Goal: Communication & Community: Answer question/provide support

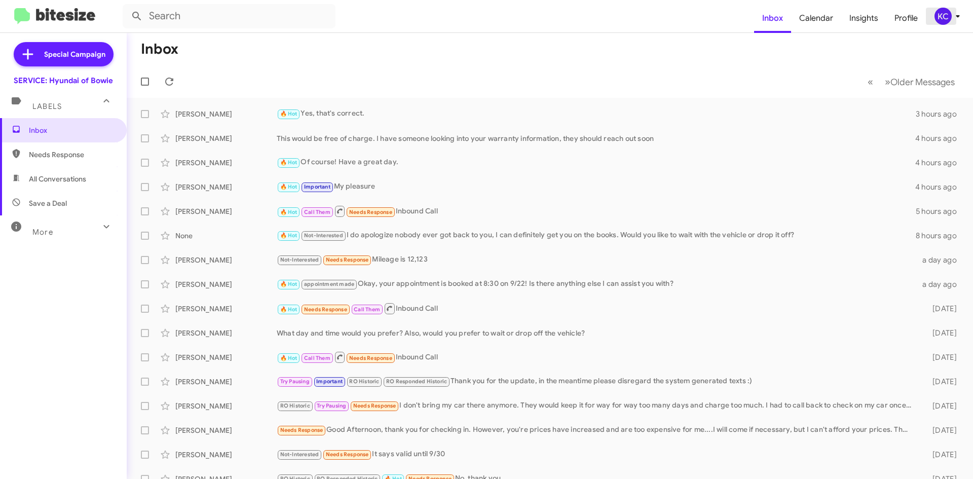
click at [943, 16] on div "KC" at bounding box center [942, 16] width 17 height 17
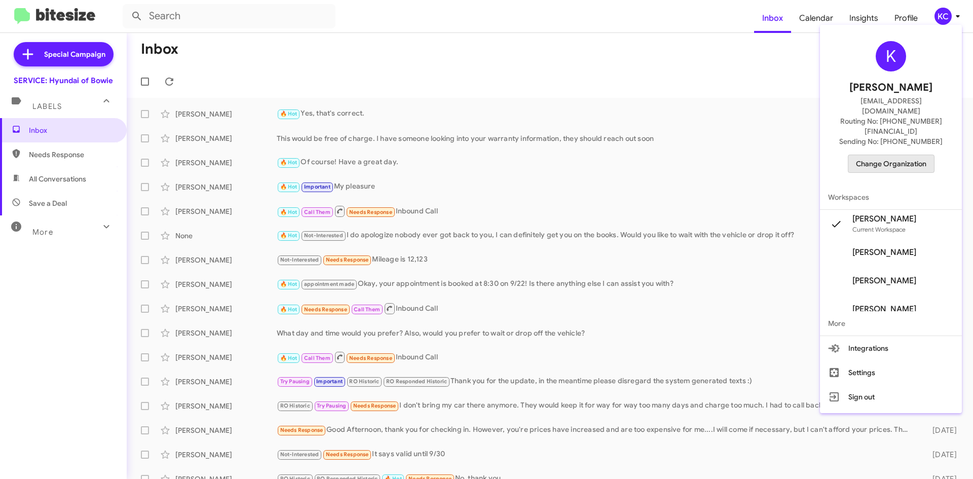
click at [910, 155] on span "Change Organization" at bounding box center [891, 163] width 70 height 17
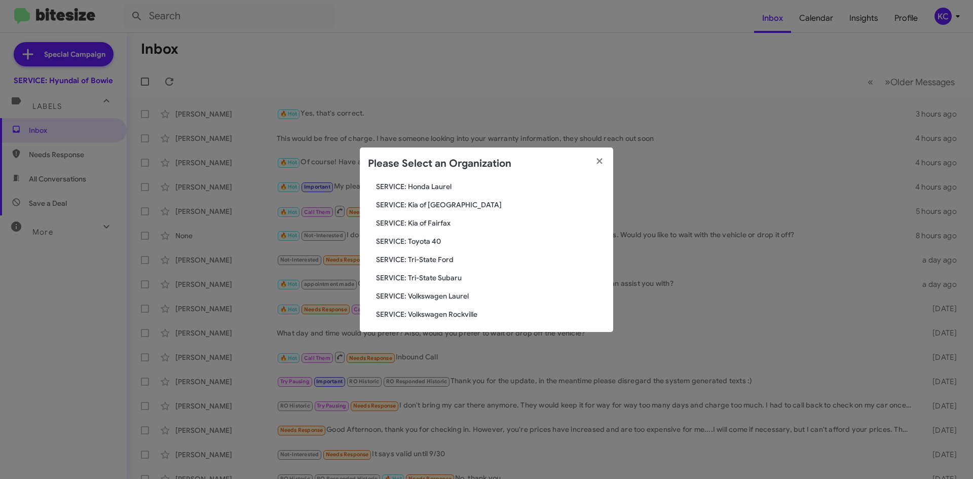
scroll to position [169, 0]
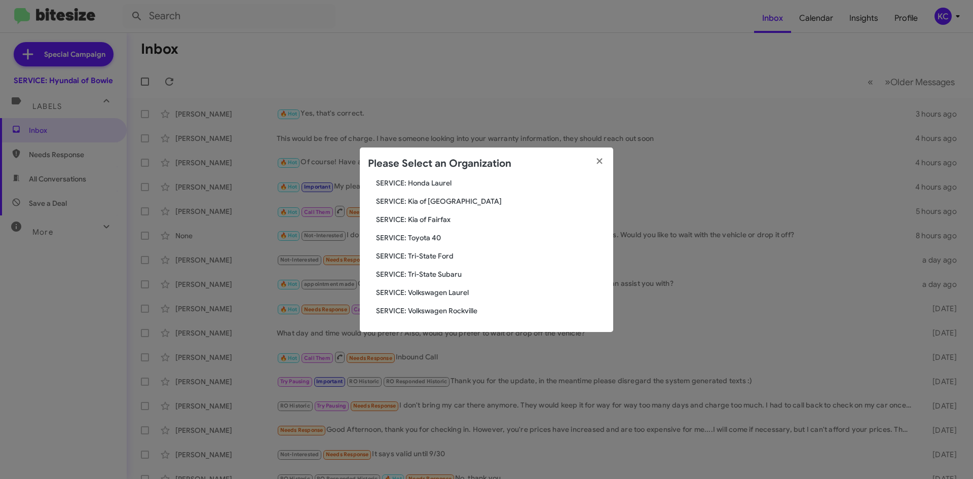
click at [447, 274] on span "SERVICE: Tri-State Subaru" at bounding box center [490, 274] width 229 height 10
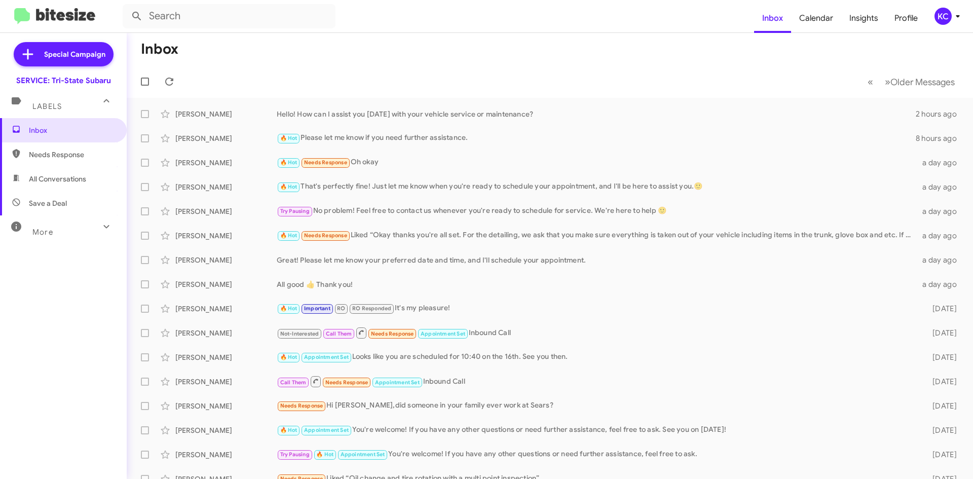
click at [946, 15] on div "KC" at bounding box center [942, 16] width 17 height 17
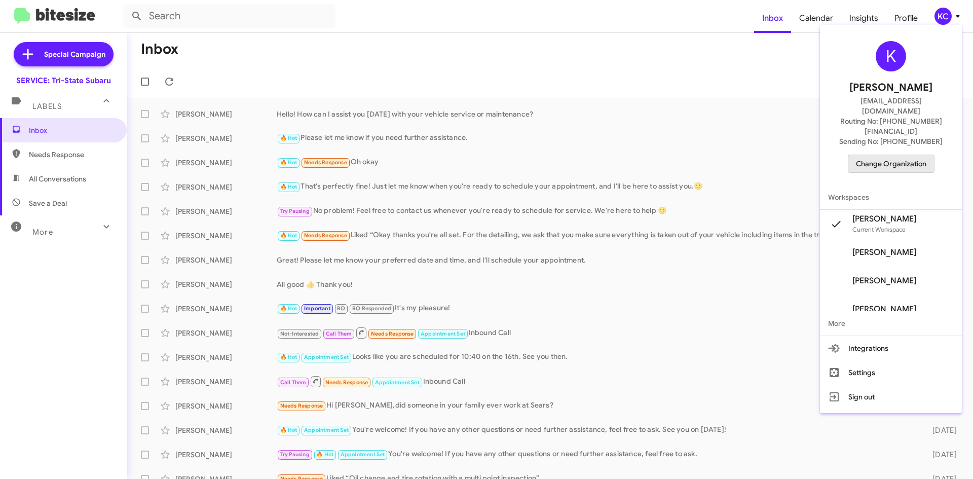
click at [926, 155] on span "Change Organization" at bounding box center [891, 163] width 70 height 17
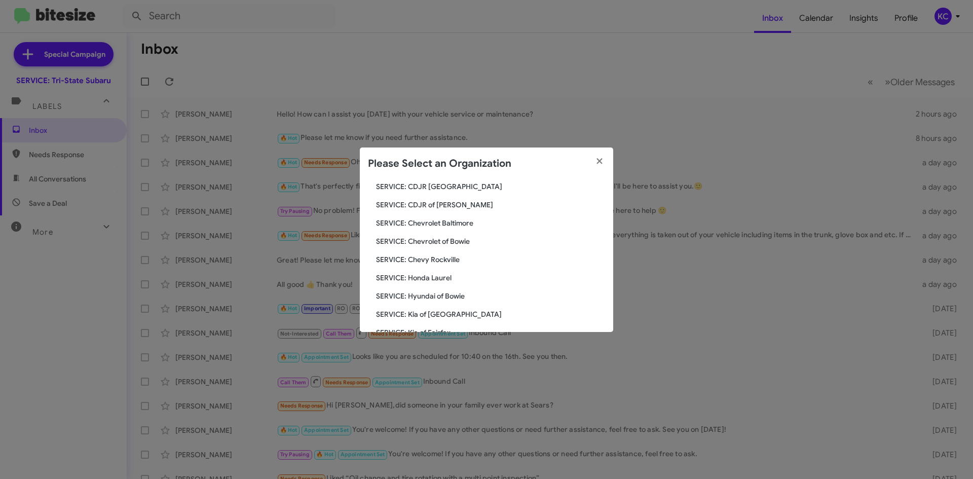
scroll to position [169, 0]
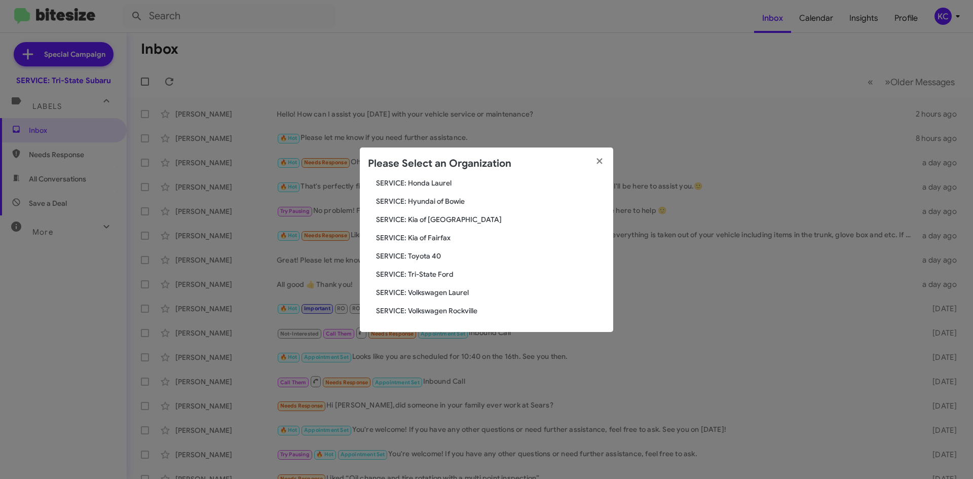
click at [410, 250] on div "Search SERVICE: Tri-State Subaru Current Org SERVICE: CDJR Baltimore SERVICE: C…" at bounding box center [486, 256] width 253 height 152
drag, startPoint x: 410, startPoint y: 250, endPoint x: 416, endPoint y: 237, distance: 15.0
click at [416, 237] on div "Search SERVICE: Tri-State Subaru Current Org SERVICE: CDJR Baltimore SERVICE: C…" at bounding box center [486, 256] width 253 height 152
click at [416, 237] on span "SERVICE: Kia of Fairfax" at bounding box center [490, 238] width 229 height 10
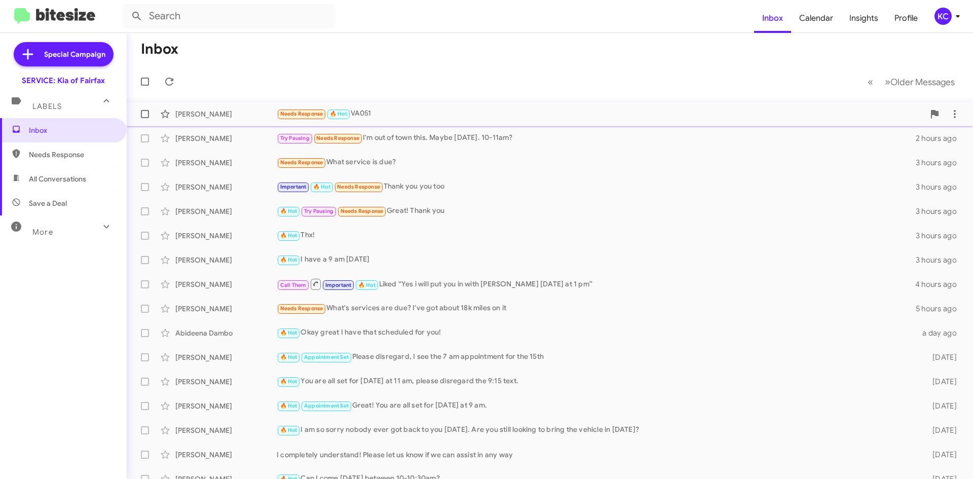
click at [376, 111] on div "Needs Response 🔥 Hot VA051" at bounding box center [600, 114] width 647 height 12
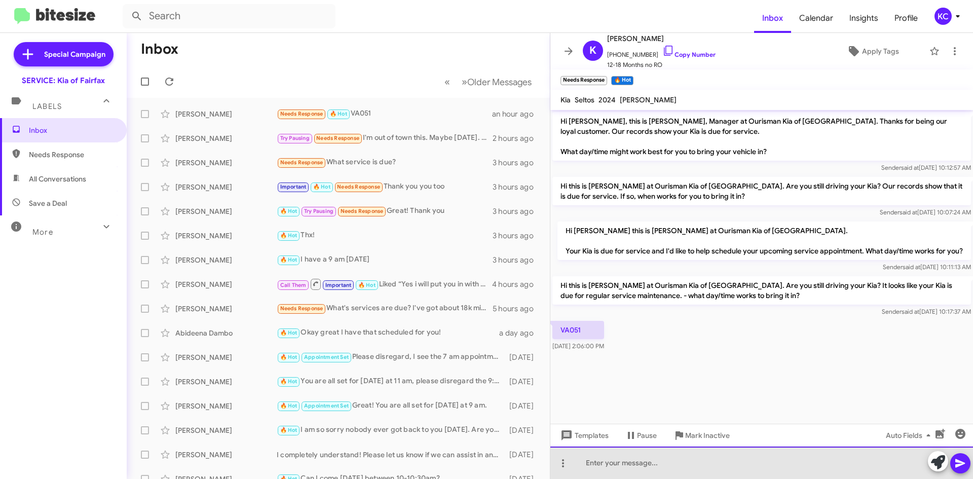
click at [682, 473] on div at bounding box center [761, 462] width 422 height 32
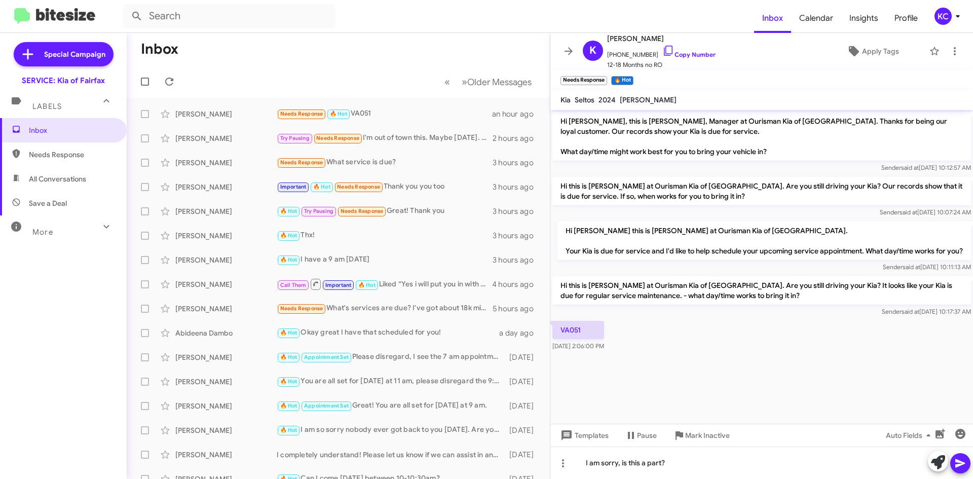
click at [957, 467] on icon at bounding box center [960, 463] width 10 height 9
click at [409, 130] on div "Ernest Saenz Try Pausing Needs Response I'm out of town this. Maybe next Wed. 1…" at bounding box center [338, 138] width 407 height 20
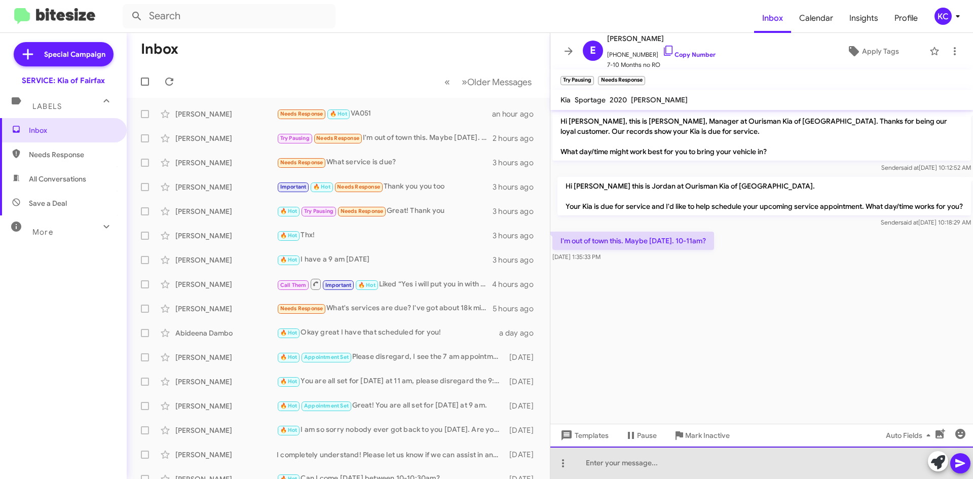
click at [646, 478] on div at bounding box center [761, 462] width 422 height 32
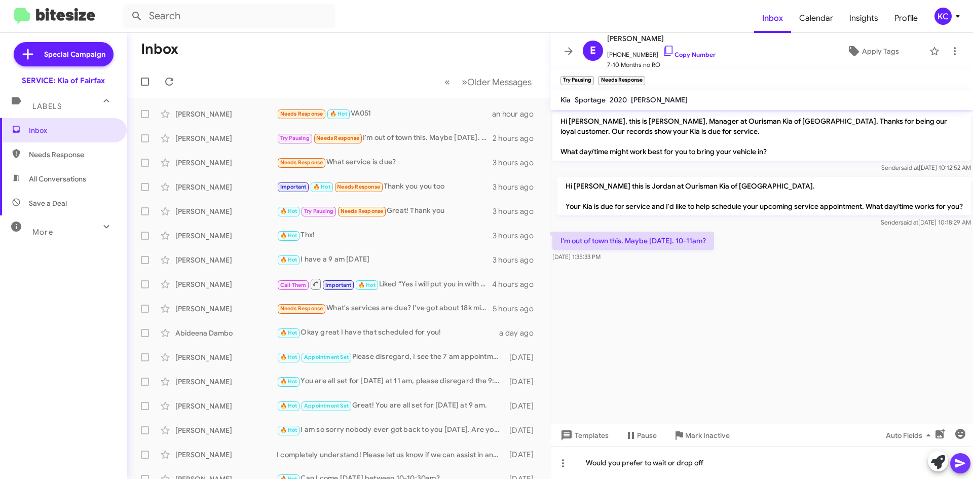
click at [959, 463] on icon at bounding box center [960, 463] width 12 height 12
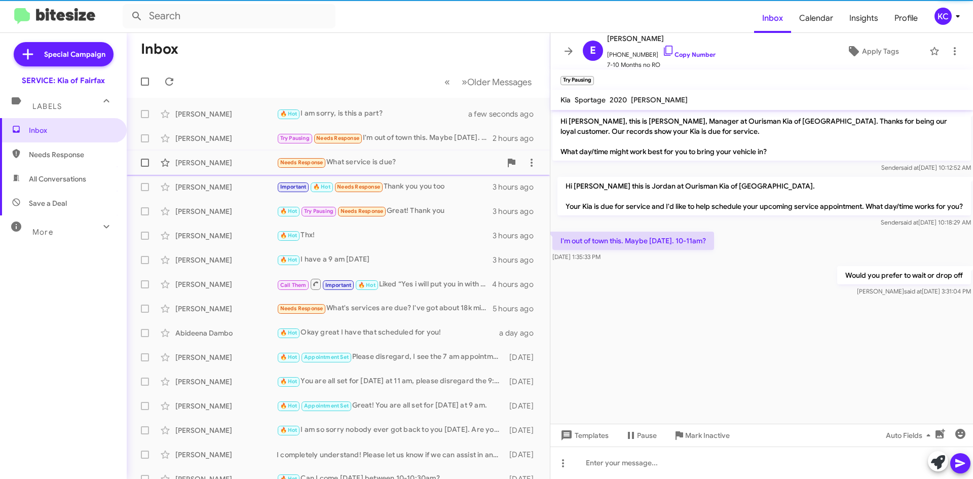
click at [386, 168] on div "Needs Response What service is due?" at bounding box center [389, 163] width 224 height 12
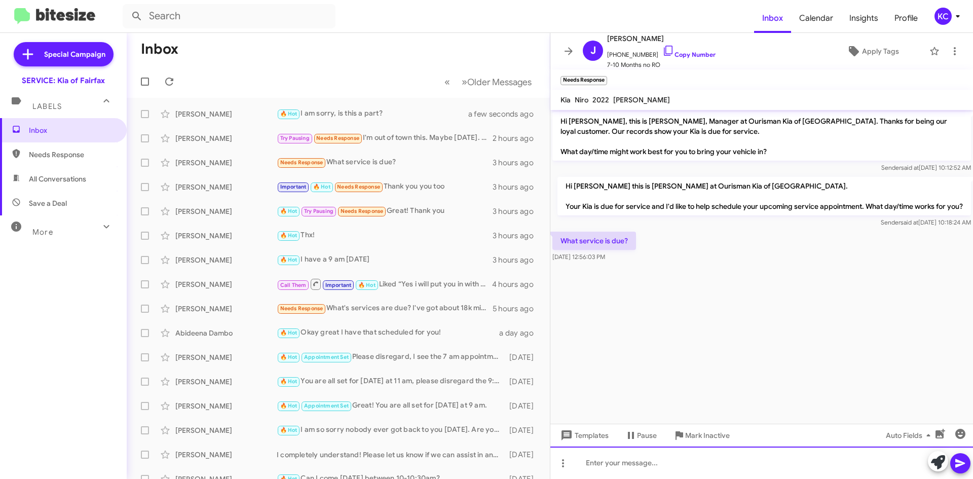
click at [612, 467] on div at bounding box center [761, 462] width 422 height 32
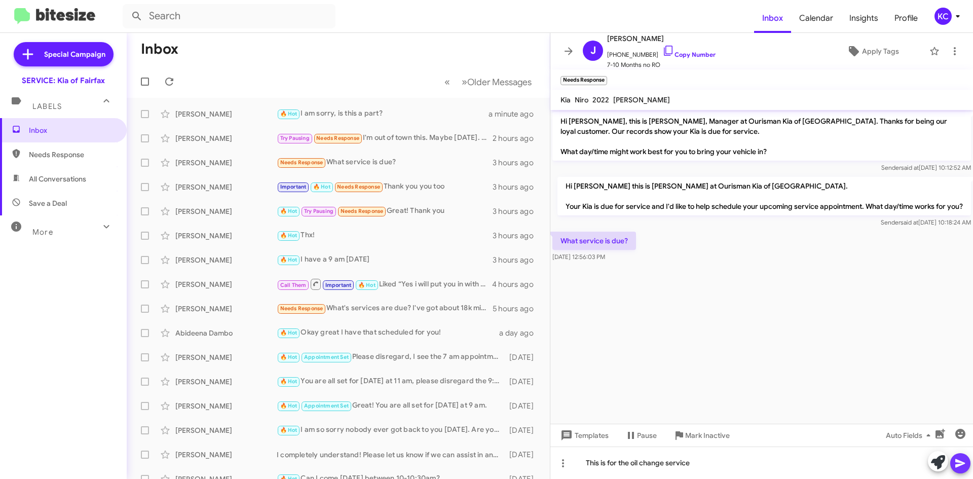
click at [957, 471] on span at bounding box center [960, 463] width 12 height 20
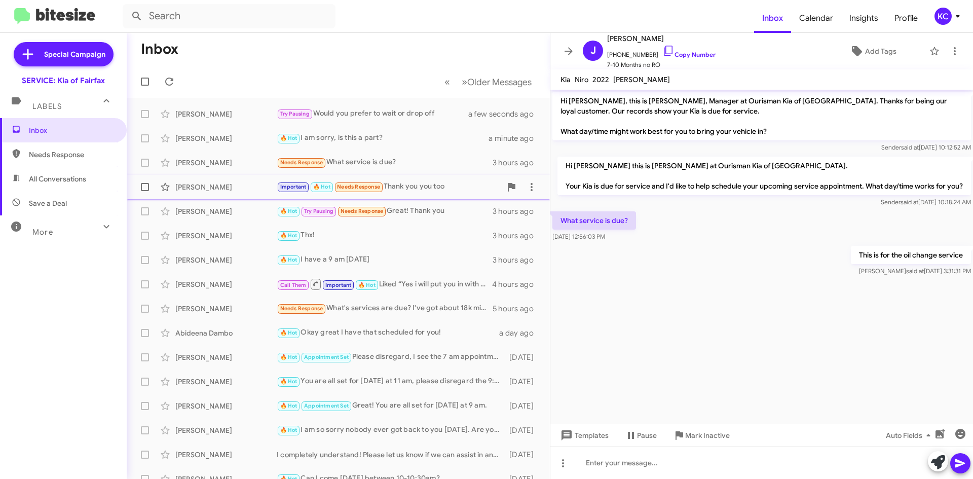
click at [414, 194] on div "Antoinette Rebbeck Important 🔥 Hot Needs Response Thank you you too 3 hours ago" at bounding box center [338, 187] width 407 height 20
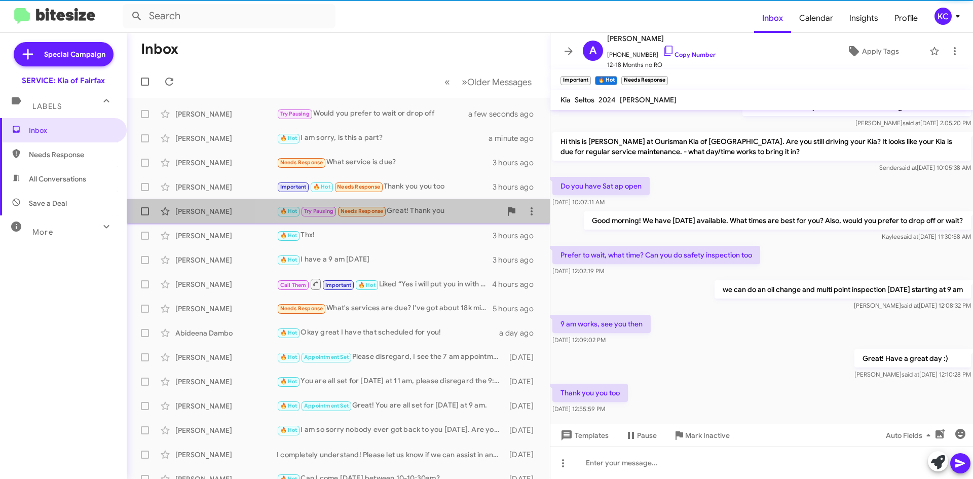
click at [415, 213] on div "🔥 Hot Try Pausing Needs Response Great! Thank you" at bounding box center [389, 211] width 224 height 12
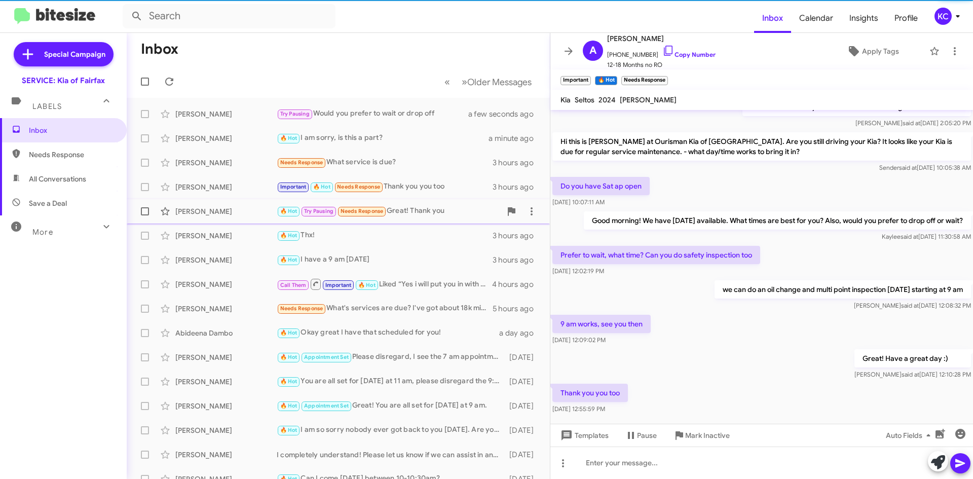
scroll to position [174, 0]
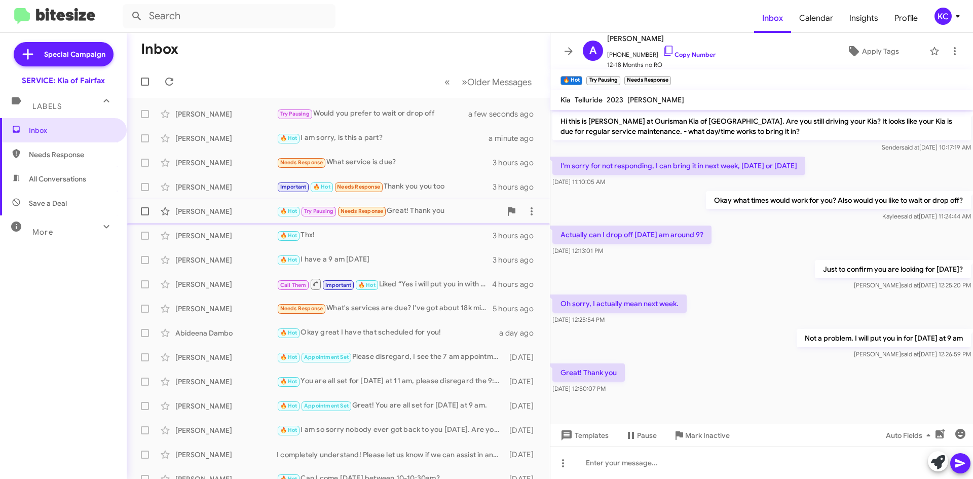
click at [402, 212] on div "🔥 Hot Try Pausing Needs Response Great! Thank you" at bounding box center [389, 211] width 224 height 12
click at [383, 139] on div "🔥 Hot I am sorry, is this a part?" at bounding box center [389, 138] width 224 height 12
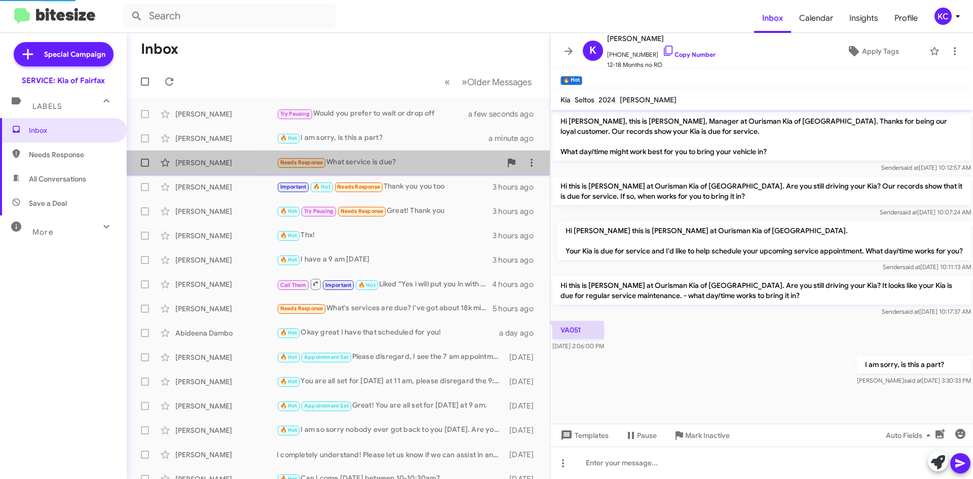
click at [387, 162] on div "Needs Response What service is due?" at bounding box center [389, 163] width 224 height 12
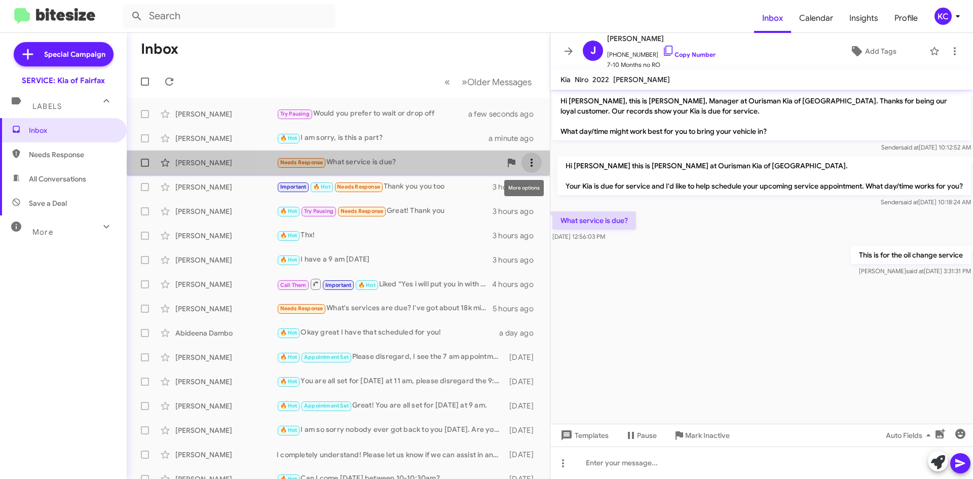
click at [525, 165] on icon at bounding box center [531, 163] width 12 height 12
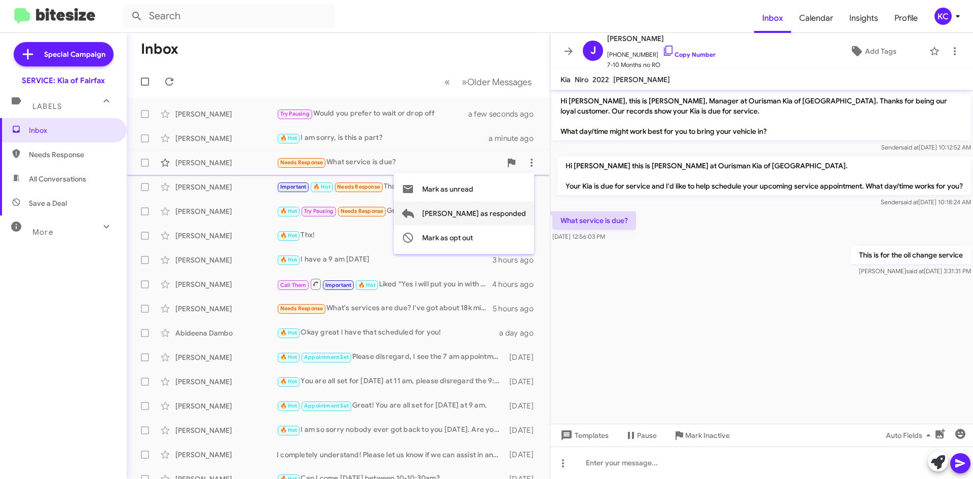
click at [513, 214] on span "Mark as responded" at bounding box center [474, 213] width 104 height 24
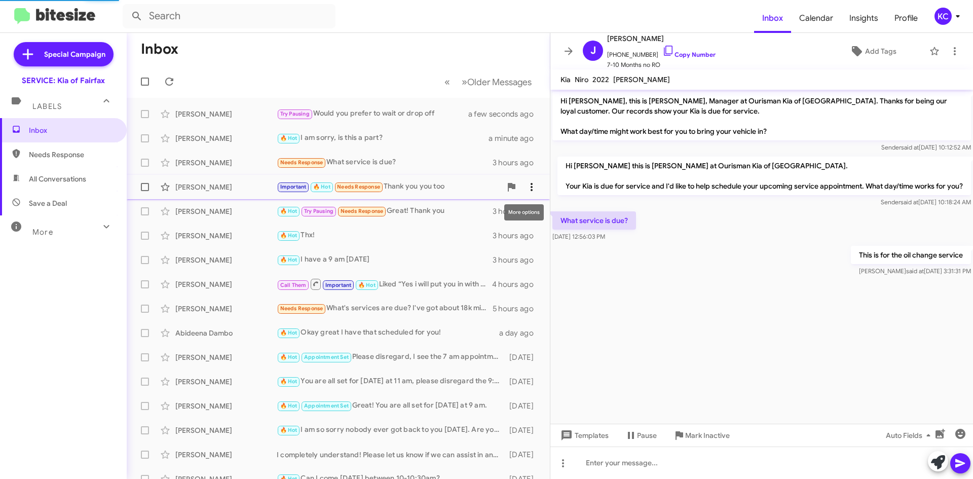
click at [525, 191] on icon at bounding box center [531, 187] width 12 height 12
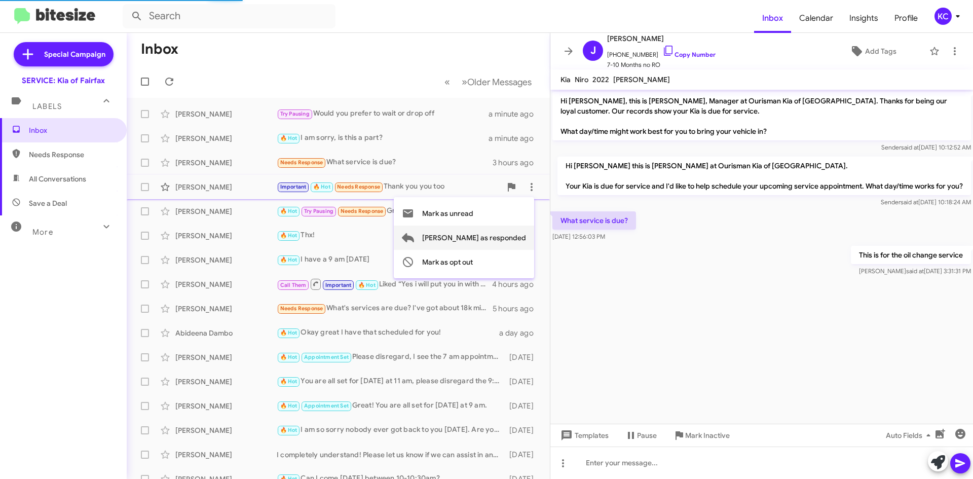
click at [520, 234] on span "Mark as responded" at bounding box center [474, 237] width 104 height 24
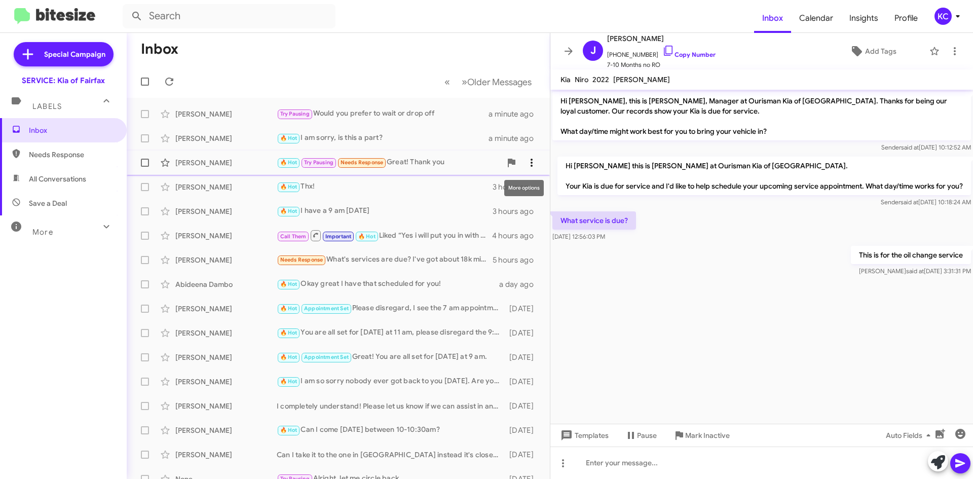
click at [525, 161] on icon at bounding box center [531, 163] width 12 height 12
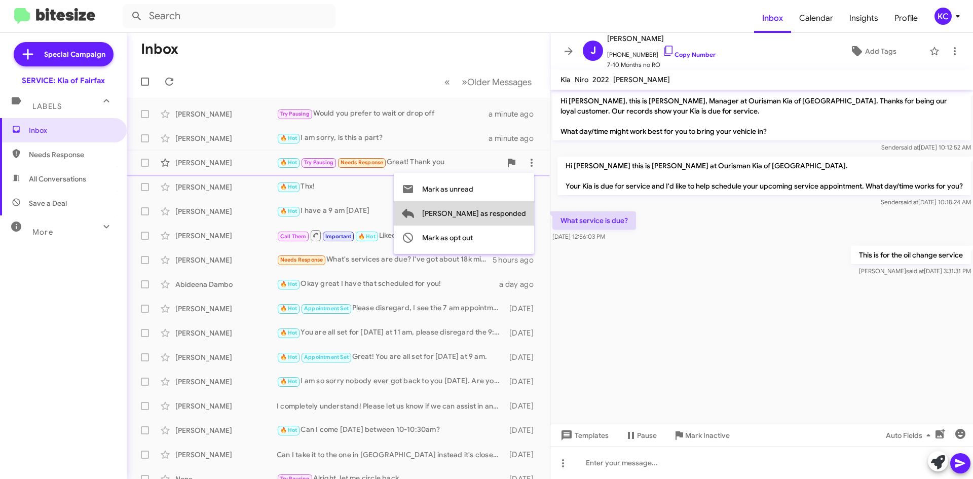
click at [528, 219] on button "Mark as responded" at bounding box center [464, 213] width 140 height 24
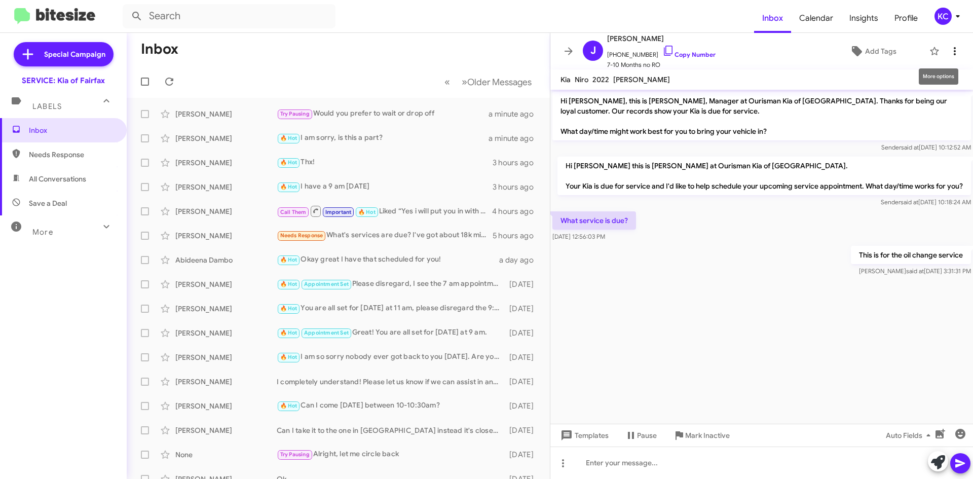
click at [948, 47] on icon at bounding box center [954, 51] width 12 height 12
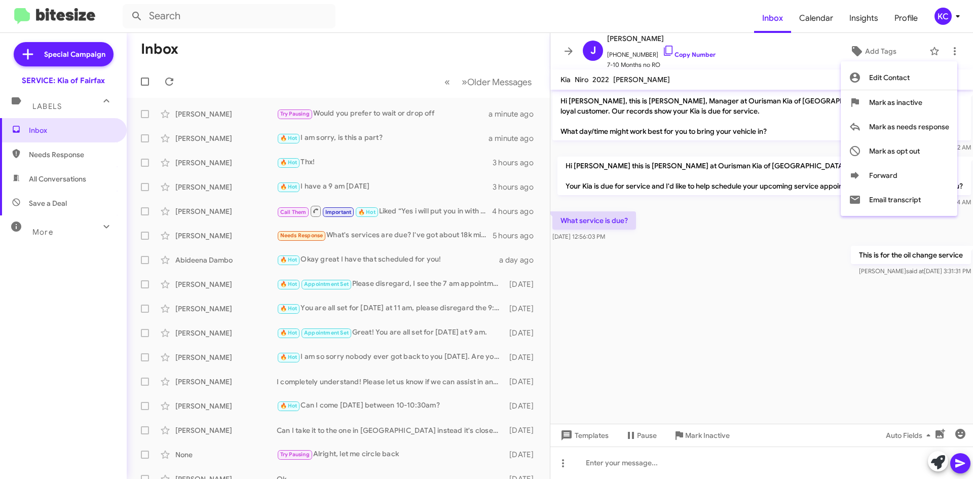
click at [801, 74] on div at bounding box center [486, 239] width 973 height 479
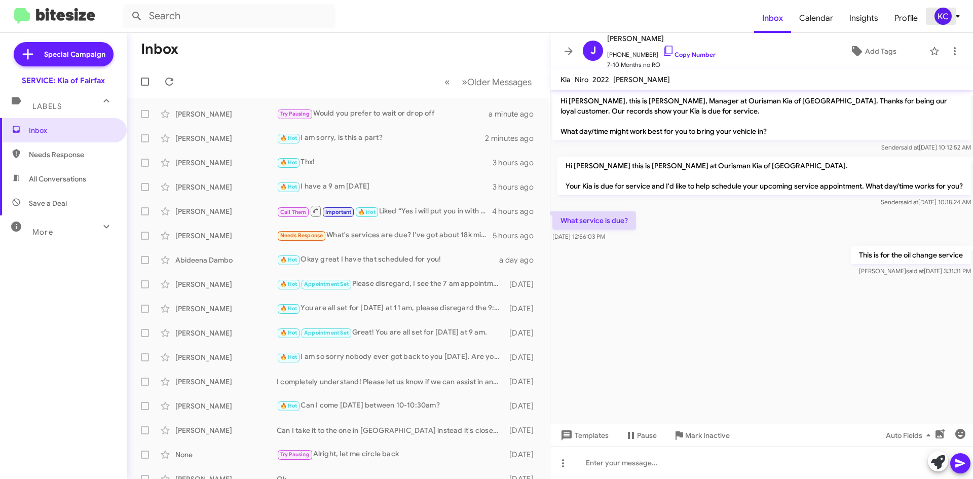
click at [935, 16] on div "KC" at bounding box center [942, 16] width 17 height 17
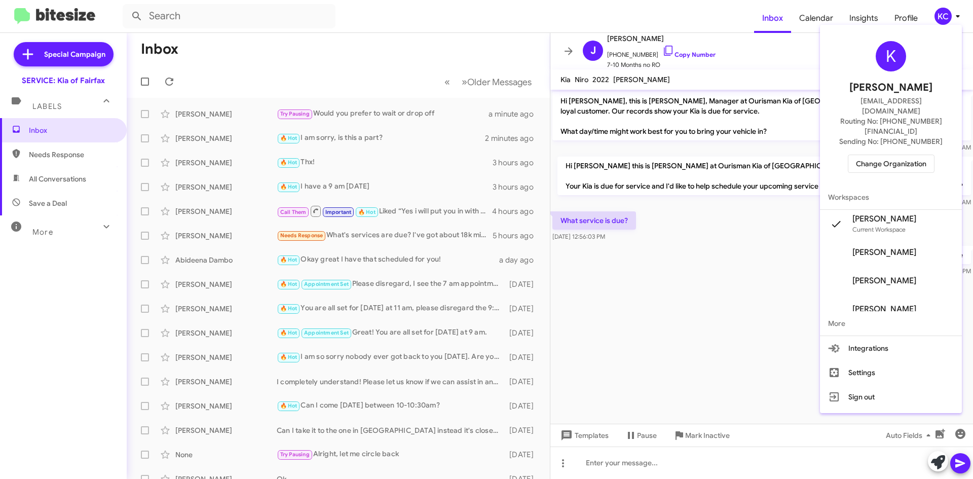
click at [903, 155] on span "Change Organization" at bounding box center [891, 163] width 70 height 17
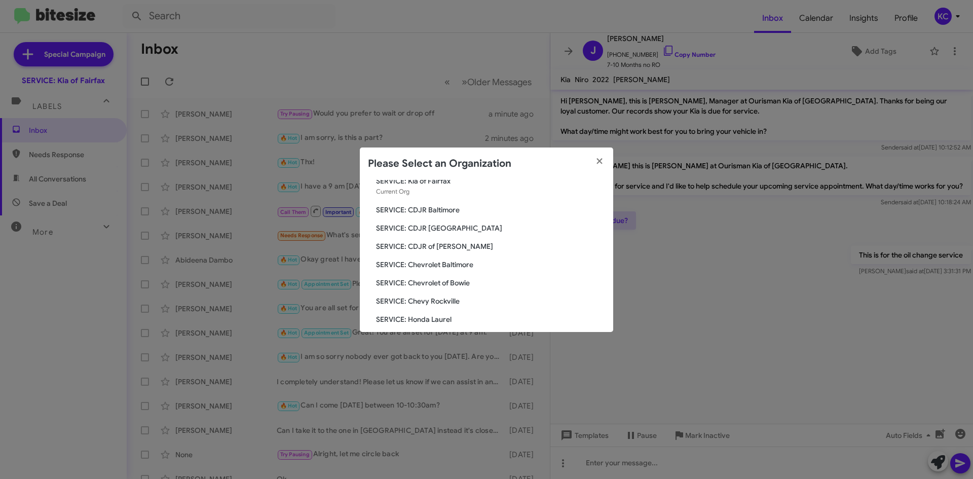
scroll to position [51, 0]
click at [453, 263] on span "SERVICE: Chevrolet of Bowie" at bounding box center [490, 264] width 229 height 10
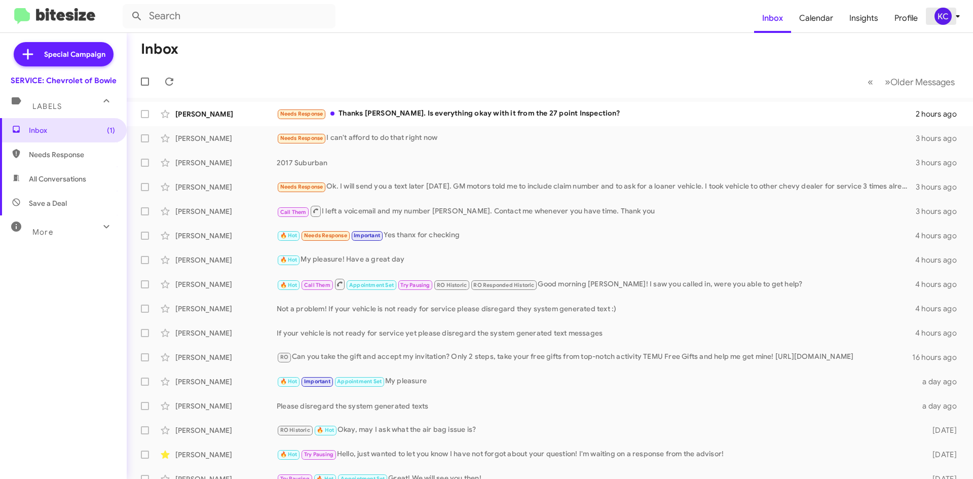
click at [942, 16] on div "KC" at bounding box center [942, 16] width 17 height 17
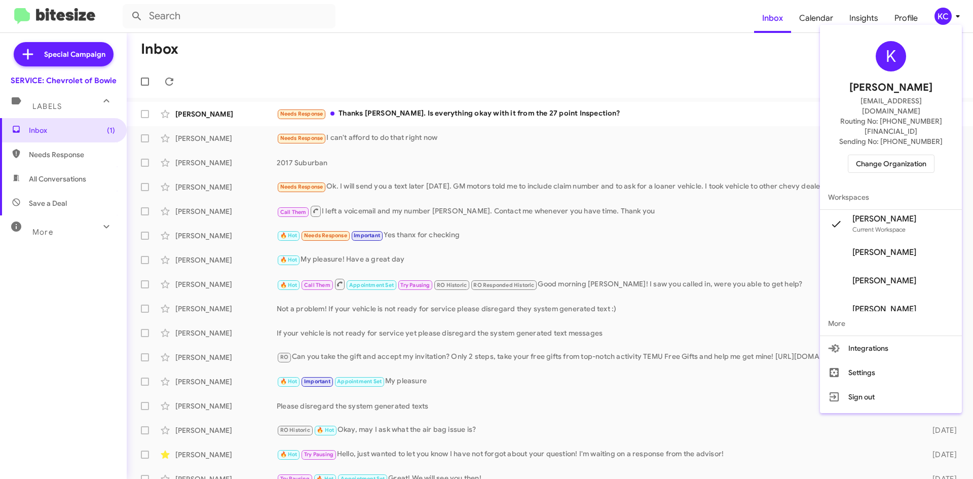
click at [896, 155] on span "Change Organization" at bounding box center [891, 163] width 70 height 17
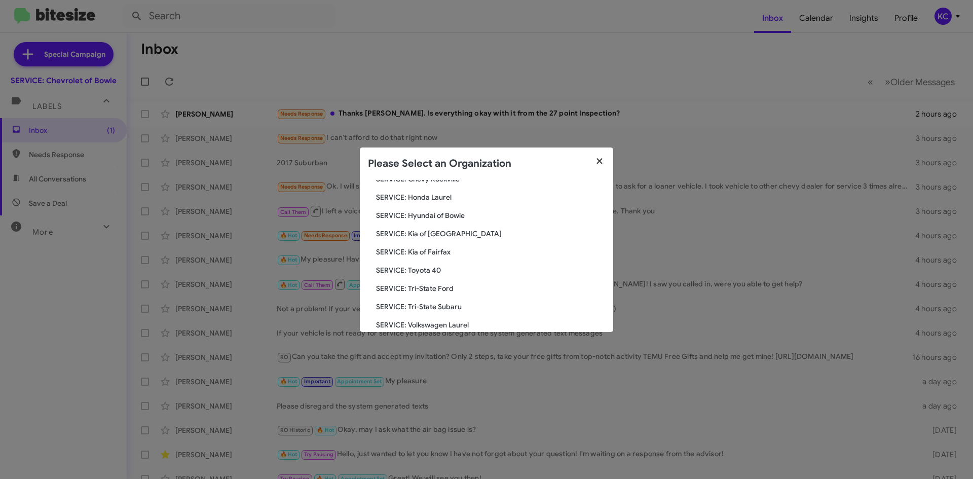
scroll to position [118, 0]
click at [452, 232] on span "SERVICE: Hyundai of Bowie" at bounding box center [490, 233] width 229 height 10
